Goal: Check status

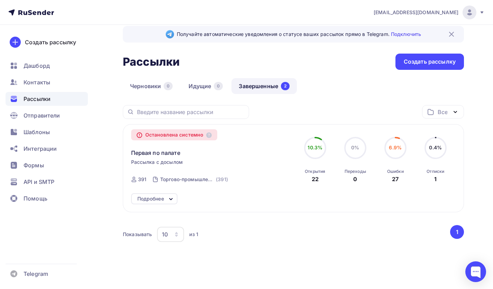
scroll to position [17, 0]
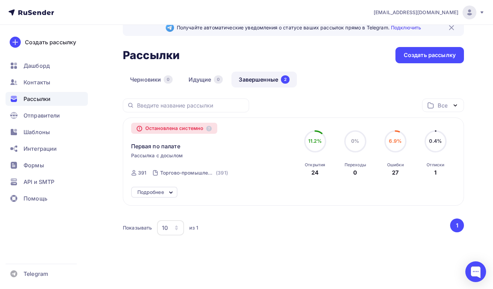
scroll to position [17, 0]
